Goal: Information Seeking & Learning: Compare options

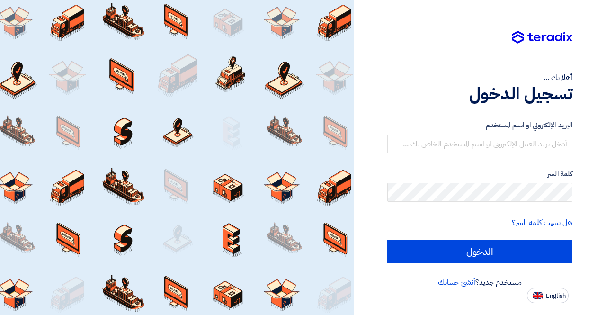
drag, startPoint x: 0, startPoint y: 0, endPoint x: 534, endPoint y: 301, distance: 613.4
click at [534, 301] on button "English" at bounding box center [548, 295] width 42 height 15
type input "Sign in"
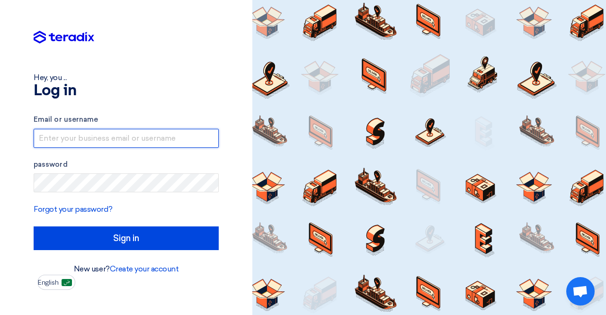
click at [91, 141] on input "text" at bounding box center [126, 138] width 185 height 19
type input "[EMAIL_ADDRESS][DOMAIN_NAME]"
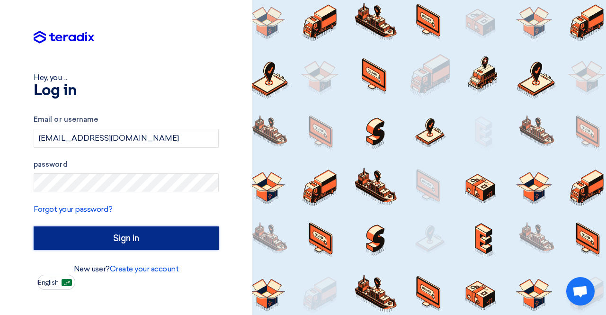
click at [115, 238] on input "Sign in" at bounding box center [126, 238] width 185 height 24
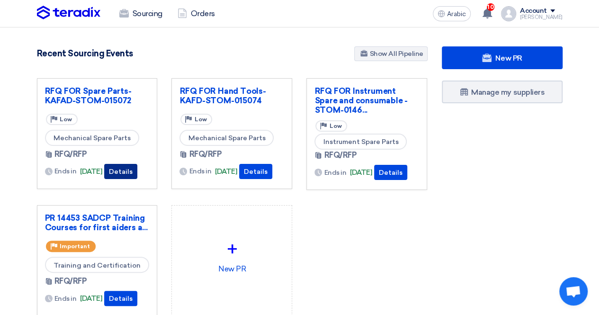
click at [132, 170] on font "Details" at bounding box center [121, 172] width 24 height 8
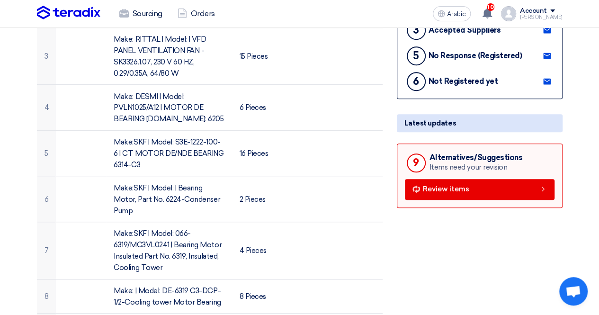
scroll to position [189, 0]
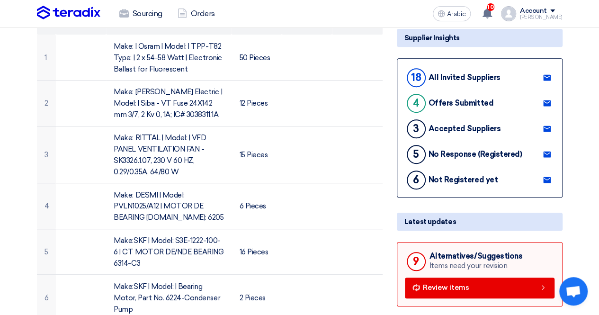
drag, startPoint x: 428, startPoint y: 252, endPoint x: 522, endPoint y: 249, distance: 94.2
click at [522, 250] on div "9 Alternatives/Suggestions Items need your revision" at bounding box center [480, 261] width 150 height 23
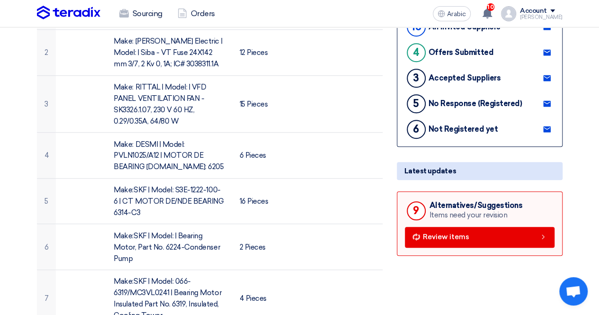
scroll to position [237, 0]
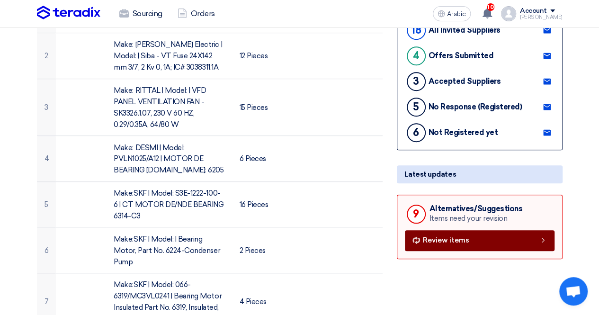
click at [420, 230] on link "Review items" at bounding box center [480, 240] width 150 height 21
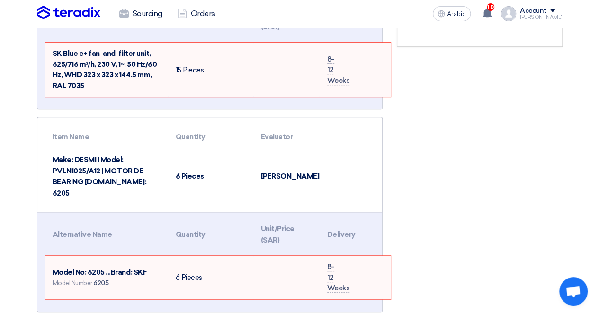
scroll to position [284, 0]
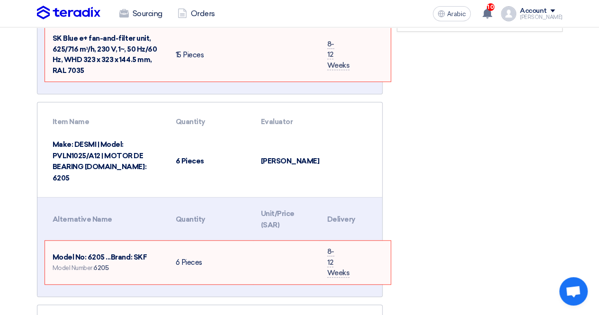
drag, startPoint x: 36, startPoint y: 99, endPoint x: 380, endPoint y: 234, distance: 369.9
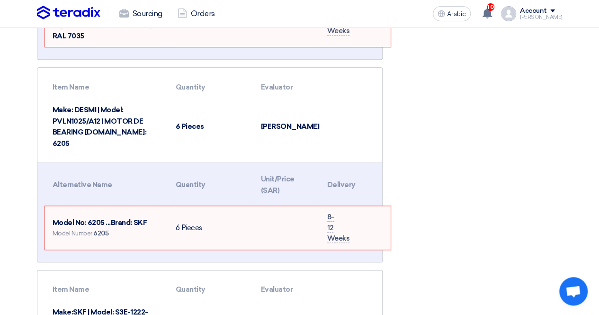
scroll to position [331, 0]
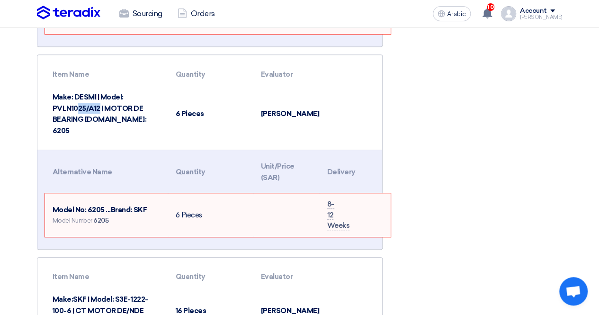
drag, startPoint x: 77, startPoint y: 95, endPoint x: 100, endPoint y: 96, distance: 23.2
click at [100, 96] on font "Make: DESMI | Model: PVLN1025/A12 | MOTOR DE BEARING [DOMAIN_NAME]: 6205" at bounding box center [100, 114] width 94 height 42
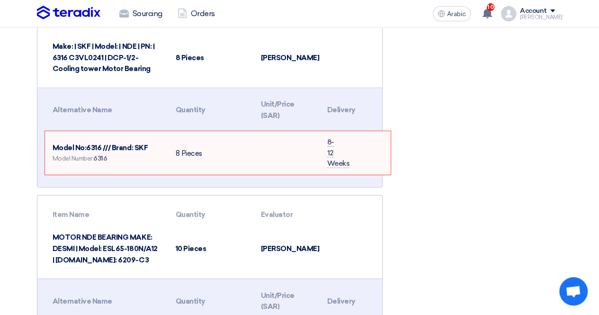
scroll to position [1278, 0]
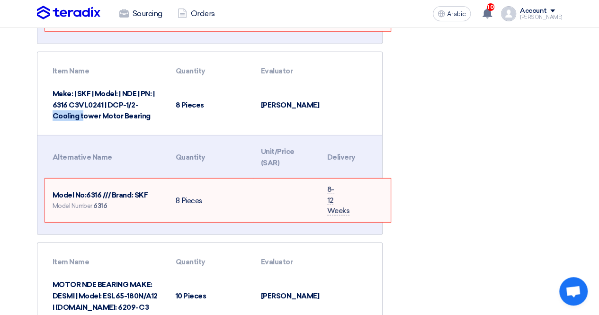
drag, startPoint x: 72, startPoint y: 88, endPoint x: 102, endPoint y: 94, distance: 30.5
click at [102, 94] on td "Make: | SKF | Model: | NDE | PN: | 6316 C3VL0241 | DCP-1/2-Cooling tower Motor …" at bounding box center [106, 104] width 123 height 45
click at [99, 191] on font "Model No:6316 /// Brand: SKF" at bounding box center [101, 195] width 96 height 9
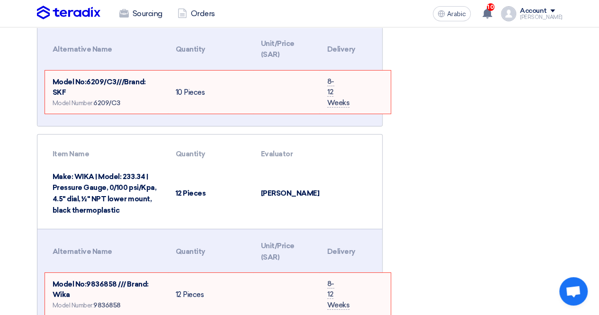
scroll to position [1609, 0]
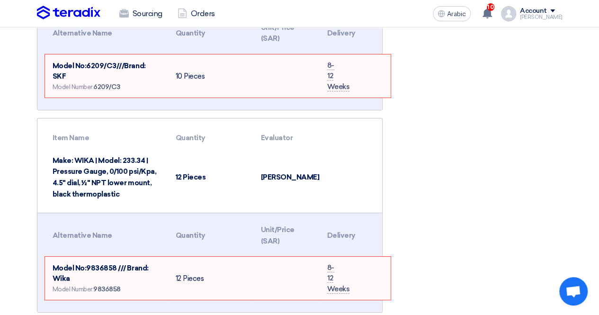
scroll to position [1578, 0]
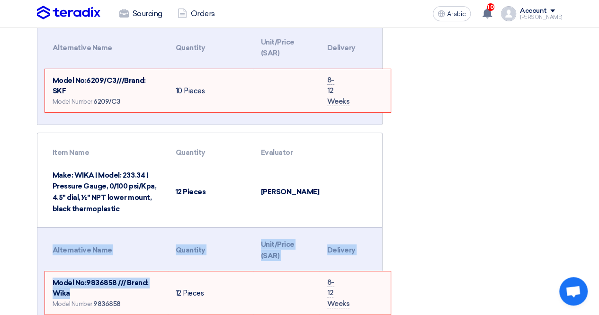
drag, startPoint x: 75, startPoint y: 278, endPoint x: 39, endPoint y: 278, distance: 36.0
click at [39, 278] on div "Swipe left to show the rest of the table Alternative Name Quantity Unit/Price (…" at bounding box center [209, 276] width 344 height 99
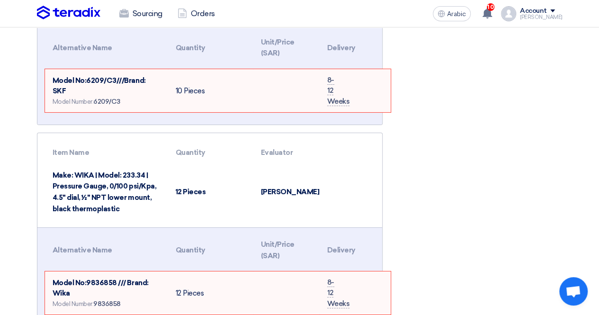
drag, startPoint x: 85, startPoint y: 265, endPoint x: 90, endPoint y: 277, distance: 13.4
click at [90, 277] on td "Model No:9836858 /// Brand: Wika Model Number: 9836858" at bounding box center [106, 293] width 123 height 44
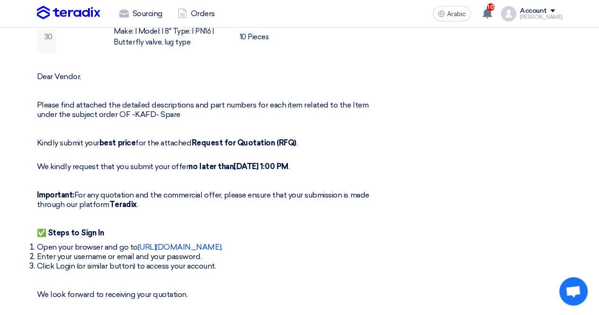
scroll to position [237, 0]
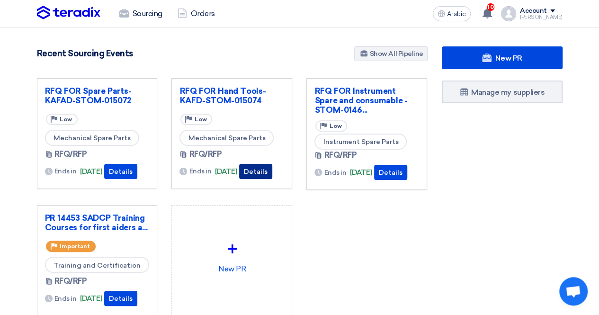
click at [267, 168] on font "Details" at bounding box center [256, 172] width 24 height 8
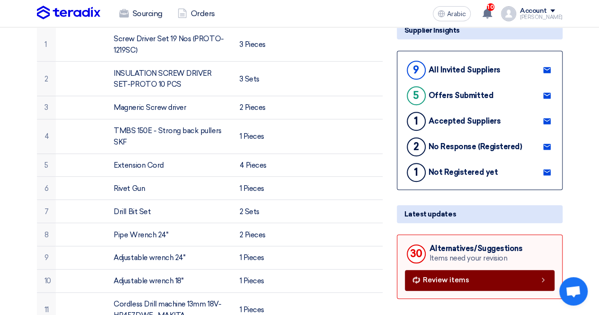
scroll to position [284, 0]
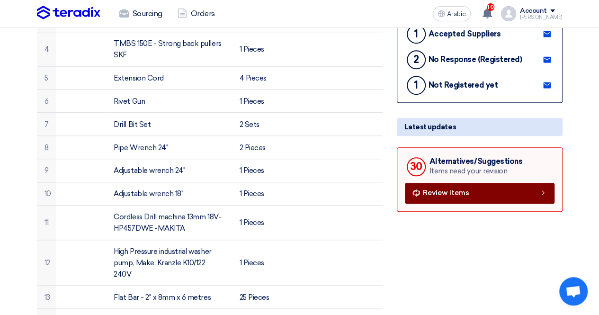
click at [464, 184] on link "Review items" at bounding box center [480, 193] width 150 height 21
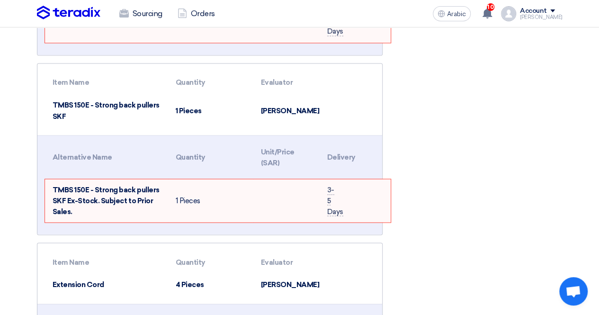
scroll to position [710, 0]
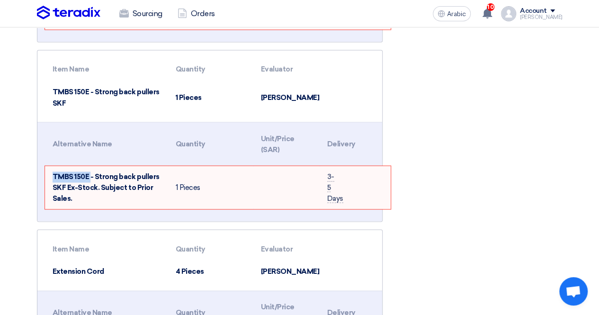
drag, startPoint x: 52, startPoint y: 171, endPoint x: 89, endPoint y: 173, distance: 37.4
click at [89, 173] on font "TMBS 150E - Strong back pullers SKF Ex-Stock. Subject to Prior Sales." at bounding box center [106, 187] width 107 height 30
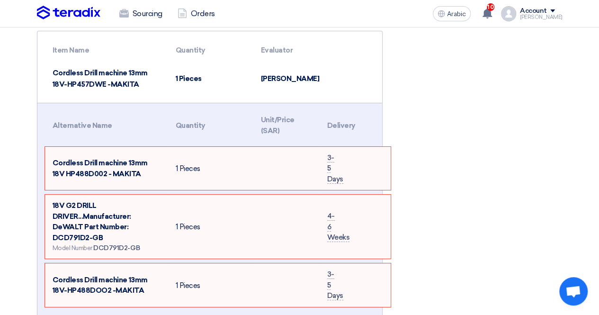
scroll to position [1703, 0]
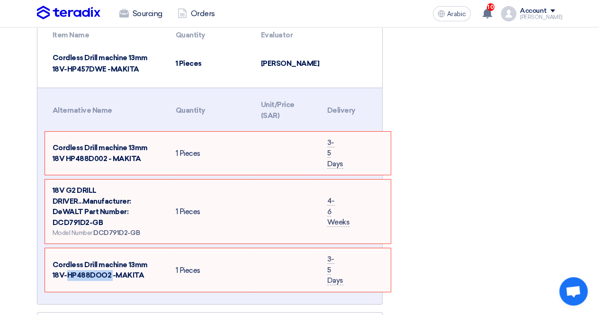
drag, startPoint x: 65, startPoint y: 262, endPoint x: 112, endPoint y: 263, distance: 46.9
click at [112, 263] on font "Cordless Drill machine 13mm 18V-HP488DOO2 -MAKITA" at bounding box center [100, 269] width 95 height 19
click at [113, 164] on td "Cordless Drill machine 13mm 18V HP488D002 - MAKITA" at bounding box center [106, 154] width 123 height 44
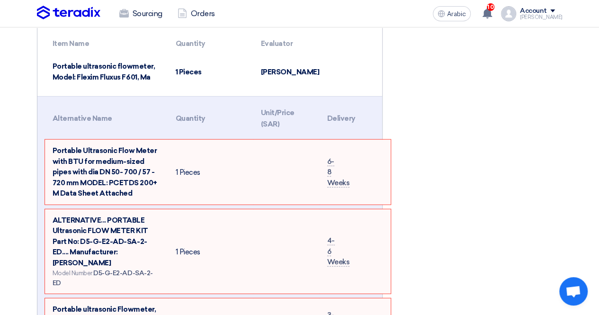
scroll to position [2792, 0]
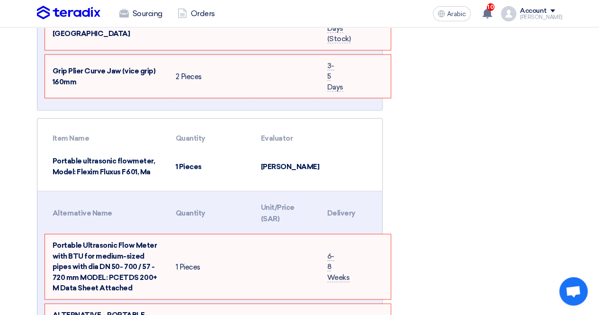
drag, startPoint x: 75, startPoint y: 141, endPoint x: 121, endPoint y: 141, distance: 46.4
click at [121, 156] on font "Portable ultrasonic flowmeter, Model: Flexim Fluxus F601, Ma" at bounding box center [104, 166] width 103 height 20
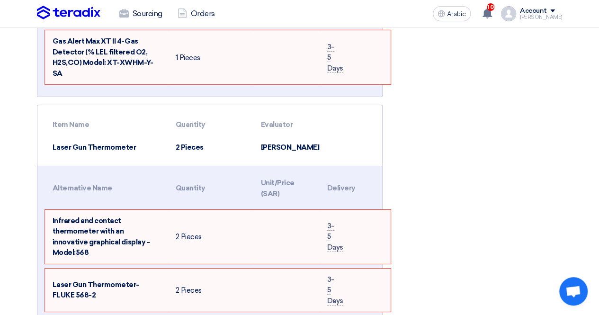
scroll to position [3360, 0]
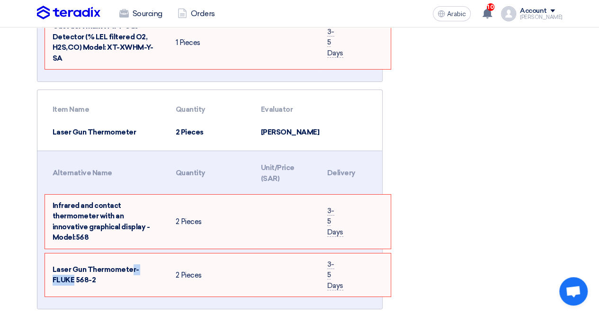
drag, startPoint x: 156, startPoint y: 215, endPoint x: 130, endPoint y: 220, distance: 26.4
click at [130, 265] on font "Laser Gun Thermometer- FLUKE 568-2" at bounding box center [96, 274] width 87 height 19
click at [360, 194] on td at bounding box center [354, 221] width 71 height 54
drag, startPoint x: 279, startPoint y: 217, endPoint x: 273, endPoint y: 191, distance: 27.3
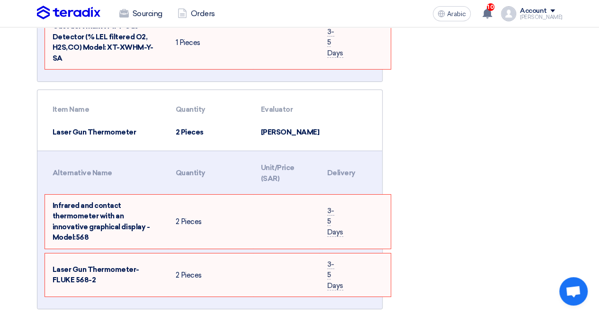
click at [280, 253] on td at bounding box center [286, 275] width 66 height 44
click at [245, 194] on td "2 Pieces" at bounding box center [210, 221] width 85 height 54
drag, startPoint x: 407, startPoint y: 195, endPoint x: 383, endPoint y: 177, distance: 30.0
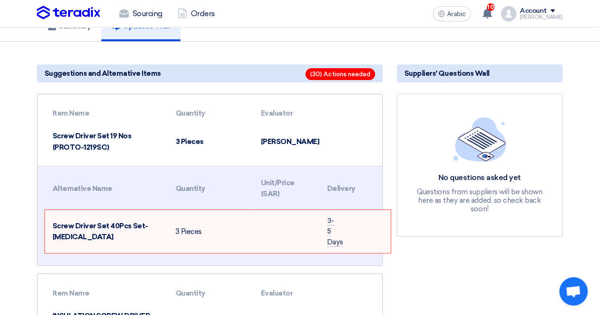
scroll to position [0, 0]
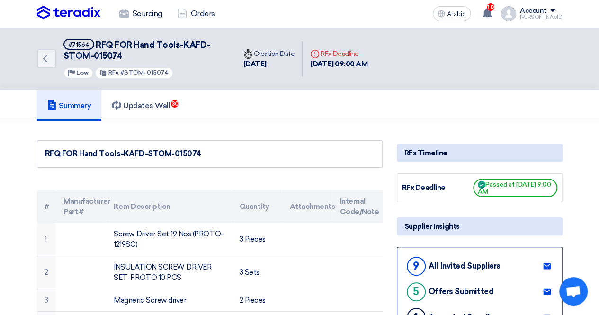
scroll to position [284, 0]
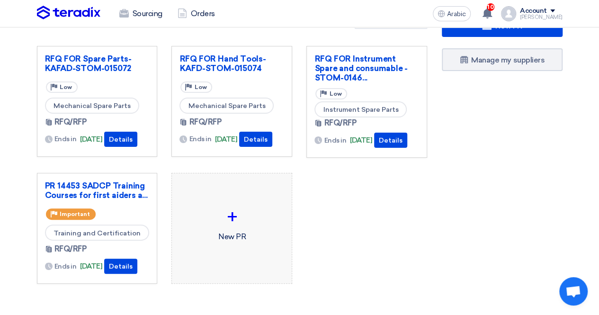
scroll to position [47, 0]
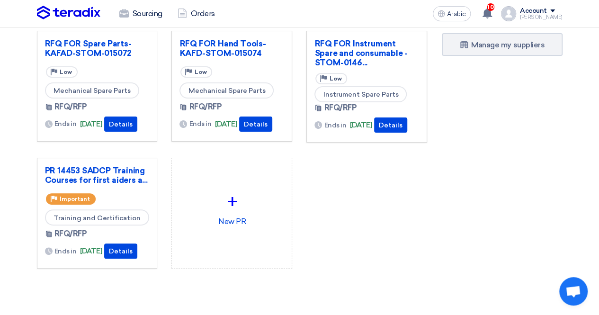
click at [397, 132] on div "Ends in 30 Sep, 2025 Details" at bounding box center [366, 124] width 105 height 15
click at [400, 129] on font "Details" at bounding box center [391, 125] width 24 height 8
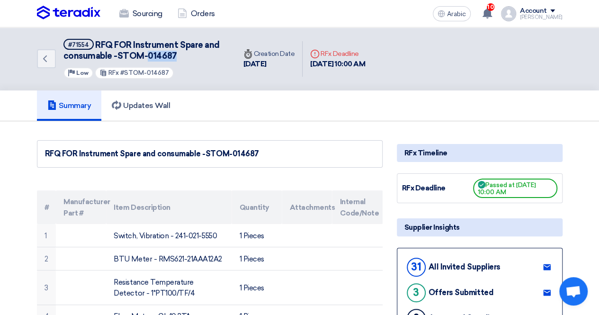
drag, startPoint x: 148, startPoint y: 52, endPoint x: 174, endPoint y: 52, distance: 26.0
click at [174, 52] on h5 "#71554 RFQ FOR Instrument Spare and consumable -STOM-014687" at bounding box center [143, 50] width 161 height 23
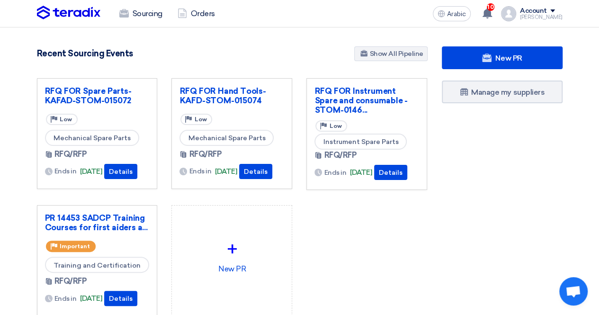
click at [437, 250] on div "New PR Manage my suppliers" at bounding box center [501, 199] width 135 height 307
click at [408, 275] on div "RFQ FOR Spare Parts-KAFAD-STOM-015072 Priority Low Mechanical Spare Parts RFQ/R…" at bounding box center [232, 204] width 405 height 253
click at [132, 168] on font "Details" at bounding box center [121, 172] width 24 height 8
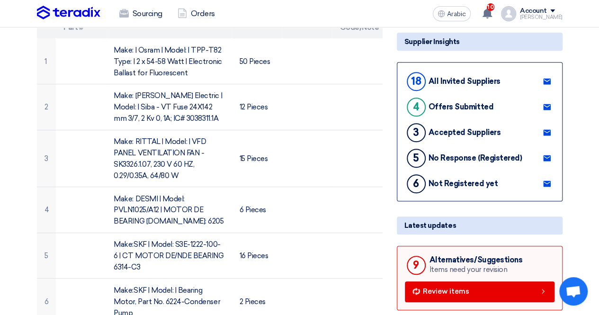
scroll to position [284, 0]
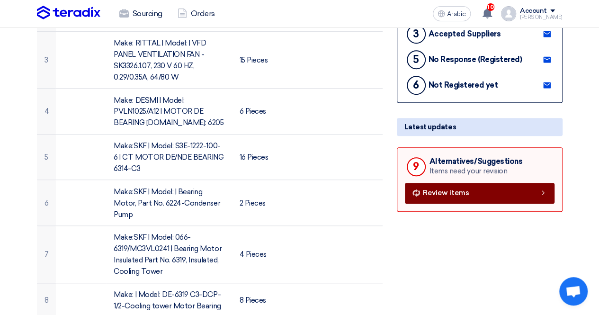
click at [424, 192] on font "Review items" at bounding box center [446, 192] width 46 height 9
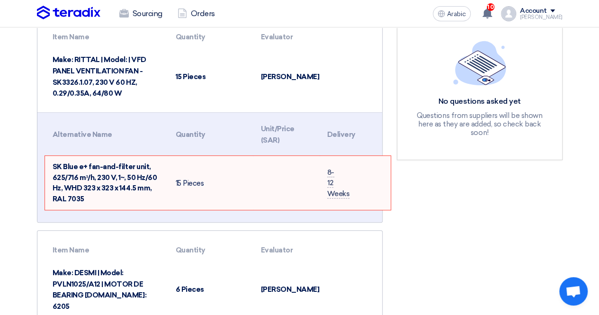
scroll to position [142, 0]
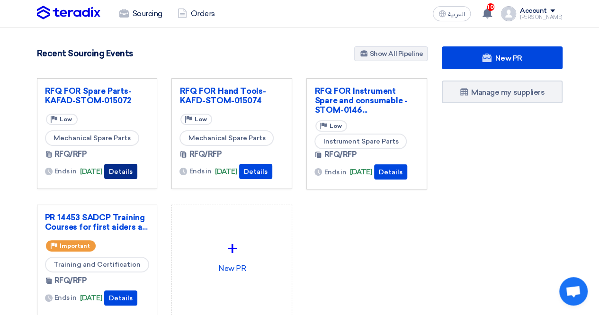
click at [133, 164] on button "Details" at bounding box center [120, 171] width 33 height 15
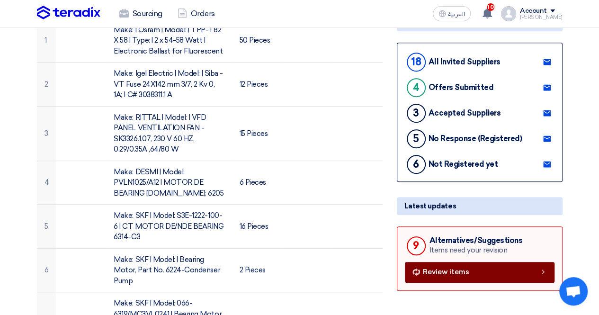
scroll to position [189, 0]
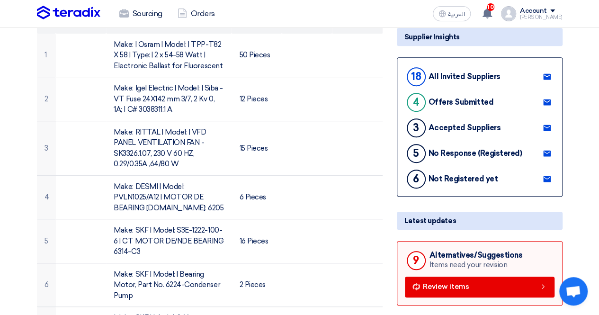
click at [462, 91] on div "4 Offers Submitted" at bounding box center [449, 102] width 88 height 23
click at [462, 100] on div "Offers Submitted" at bounding box center [460, 101] width 65 height 9
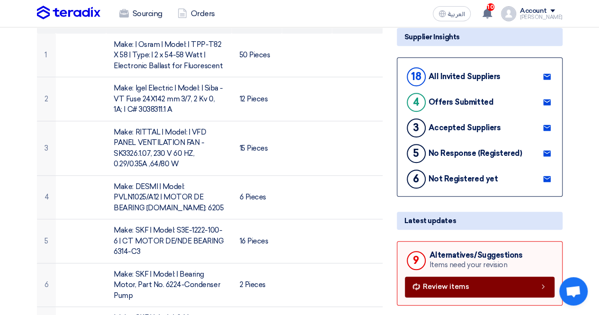
click at [461, 283] on span "Review items" at bounding box center [446, 286] width 46 height 7
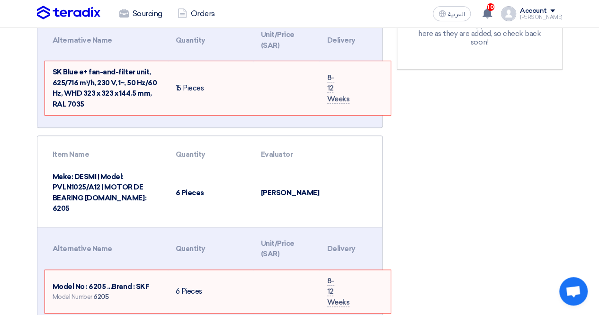
scroll to position [284, 0]
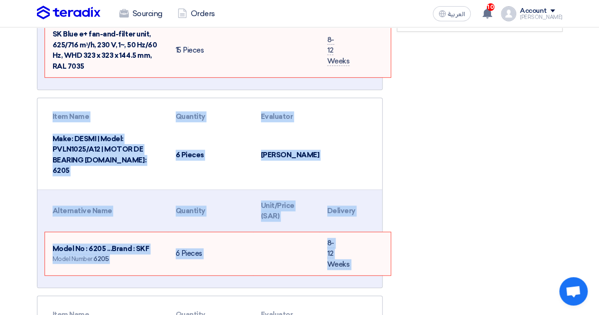
drag, startPoint x: 33, startPoint y: 96, endPoint x: 332, endPoint y: 259, distance: 340.7
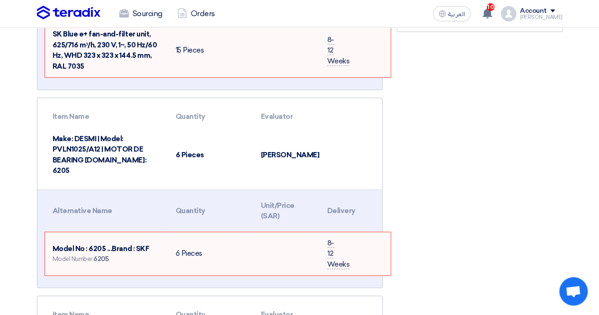
drag, startPoint x: 408, startPoint y: 262, endPoint x: 430, endPoint y: 256, distance: 22.2
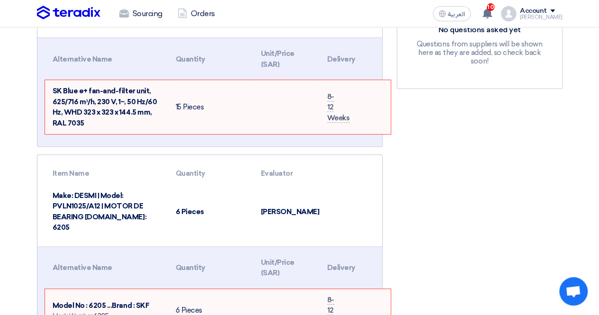
scroll to position [172, 0]
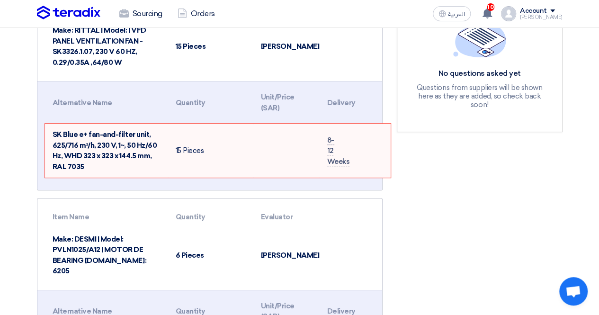
scroll to position [331, 0]
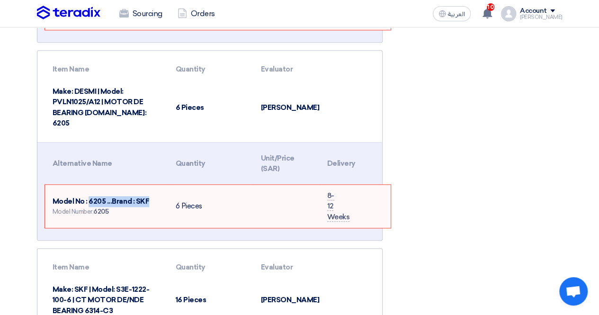
drag, startPoint x: 89, startPoint y: 186, endPoint x: 156, endPoint y: 189, distance: 66.8
click at [156, 189] on td "Model No : 6205 ...Brand : SKF Model Number: 6205" at bounding box center [106, 207] width 123 height 44
drag, startPoint x: 44, startPoint y: 85, endPoint x: 138, endPoint y: 115, distance: 99.4
click at [153, 115] on div "Item Name Quantity Evaluator Make: DESMI | Model: PVLN1025/A12 | MOTOR DE BEARI…" at bounding box center [209, 96] width 344 height 91
click at [138, 115] on td "Make: DESMI | Model: PVLN1025/A12 | MOTOR DE BEARING [DOMAIN_NAME]: 6205" at bounding box center [106, 107] width 123 height 54
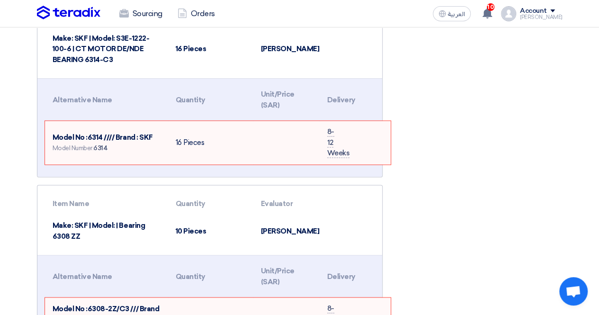
scroll to position [710, 0]
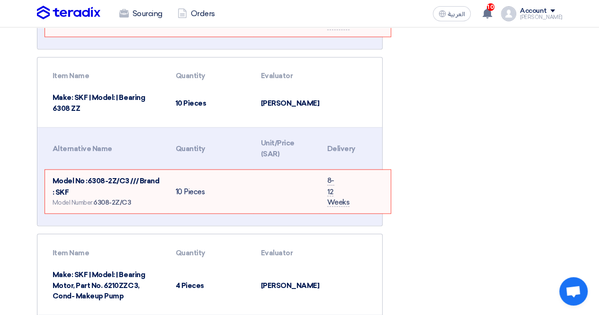
drag, startPoint x: 79, startPoint y: 96, endPoint x: 76, endPoint y: 133, distance: 37.1
click at [48, 97] on td "Make: SKF | Model: | Bearing 6308 ZZ" at bounding box center [106, 103] width 123 height 33
click at [111, 176] on span "Model No :6308-2Z/C3 /// Brand : SKF" at bounding box center [106, 185] width 107 height 19
click at [123, 176] on span "Model No :6308-2Z/C3 /// Brand : SKF" at bounding box center [106, 185] width 107 height 19
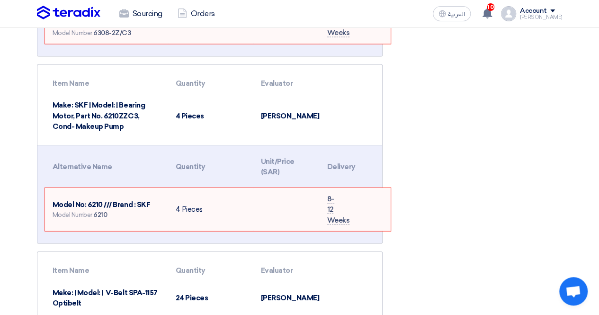
scroll to position [899, 0]
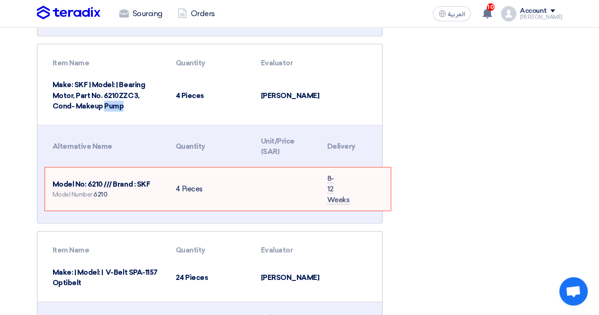
drag, startPoint x: 135, startPoint y: 82, endPoint x: 104, endPoint y: 148, distance: 73.0
click at [112, 86] on td "Make: SKF | Model: | Bearing Motor, Part No. 6210ZZC3, Cond- Makeup Pump" at bounding box center [106, 96] width 123 height 44
drag, startPoint x: 102, startPoint y: 172, endPoint x: 122, endPoint y: 171, distance: 19.9
click at [122, 180] on span "Model No: 6210 /// Brand : SKF" at bounding box center [102, 184] width 98 height 9
click at [129, 190] on td "Model No: 6210 /// Brand : SKF Model Number: 6210" at bounding box center [106, 190] width 123 height 44
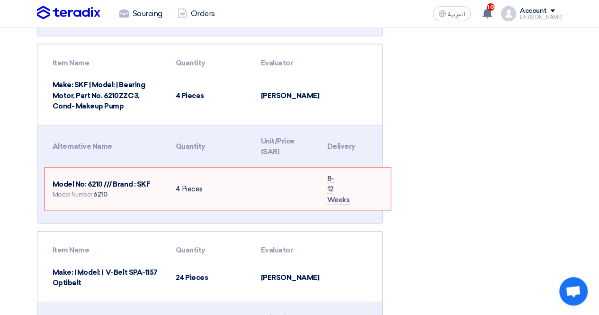
scroll to position [189, 0]
